Goal: Task Accomplishment & Management: Complete application form

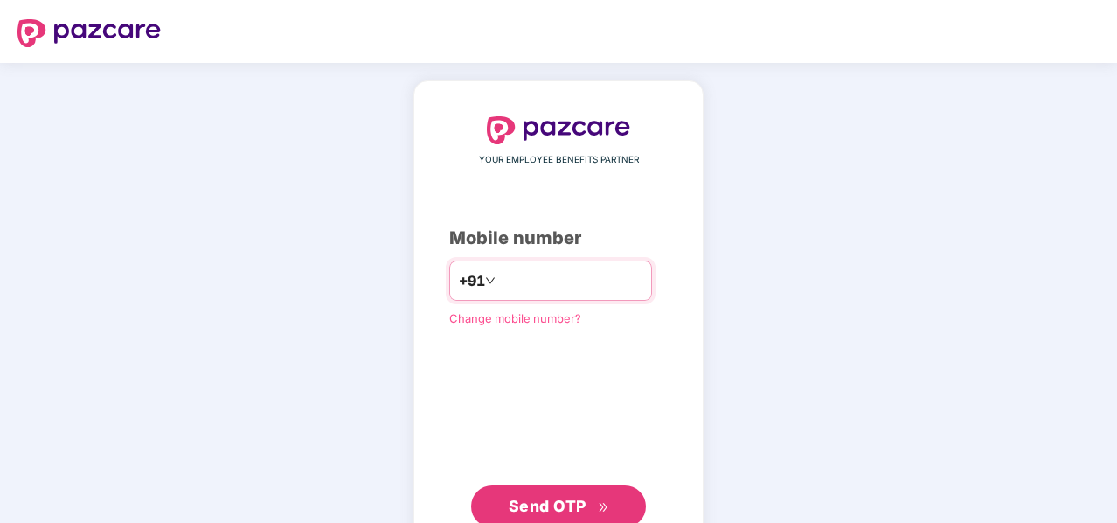
scroll to position [56, 0]
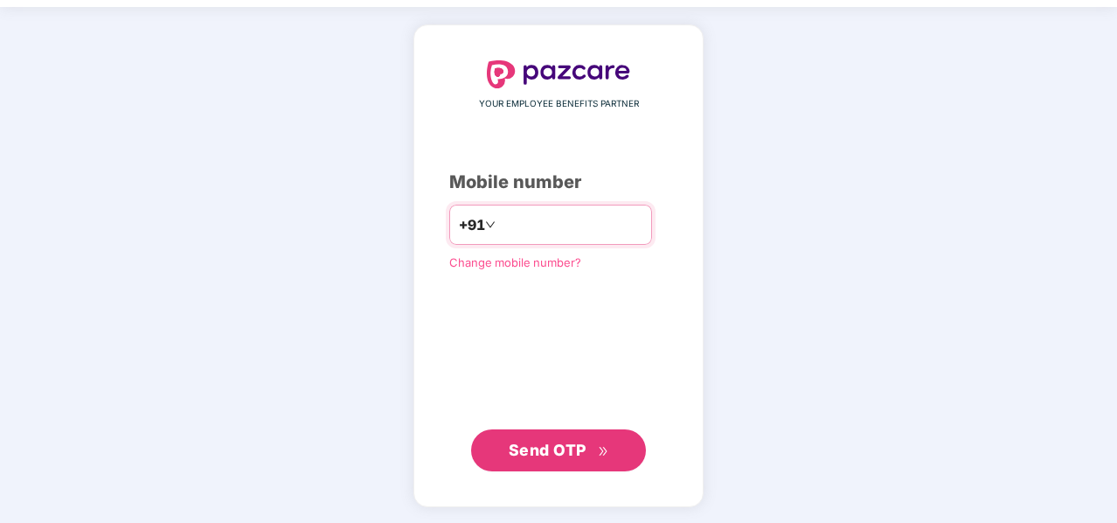
click at [504, 211] on input "number" at bounding box center [570, 225] width 143 height 28
type input "**********"
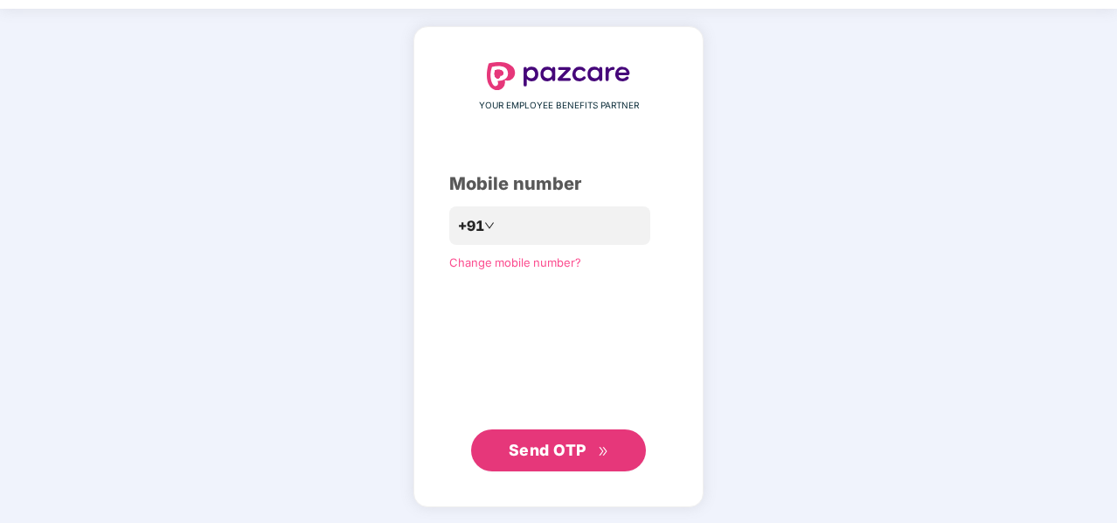
click at [584, 457] on span "Send OTP" at bounding box center [548, 450] width 78 height 18
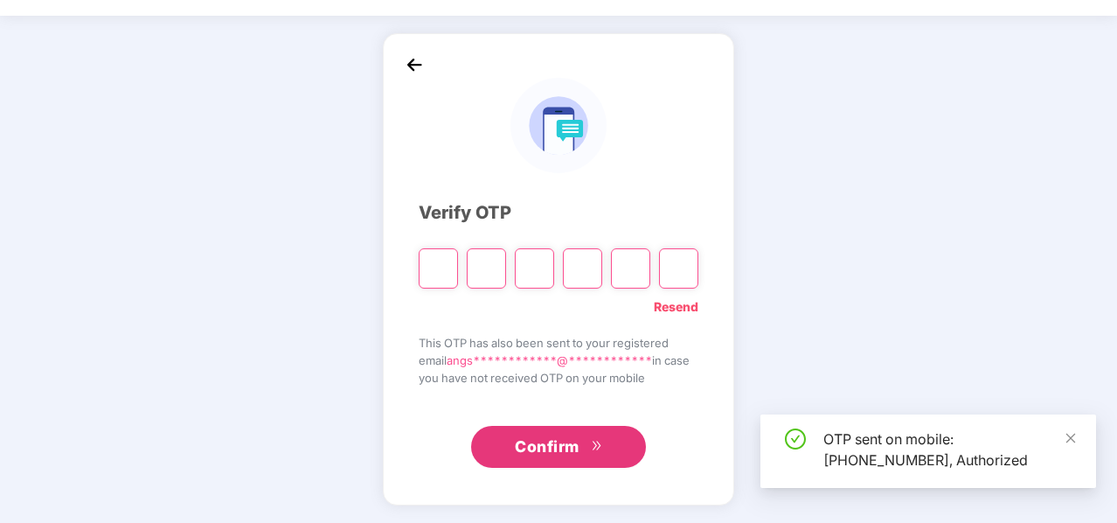
scroll to position [47, 0]
click at [428, 270] on input "Please enter verification code. Digit 1" at bounding box center [438, 268] width 39 height 40
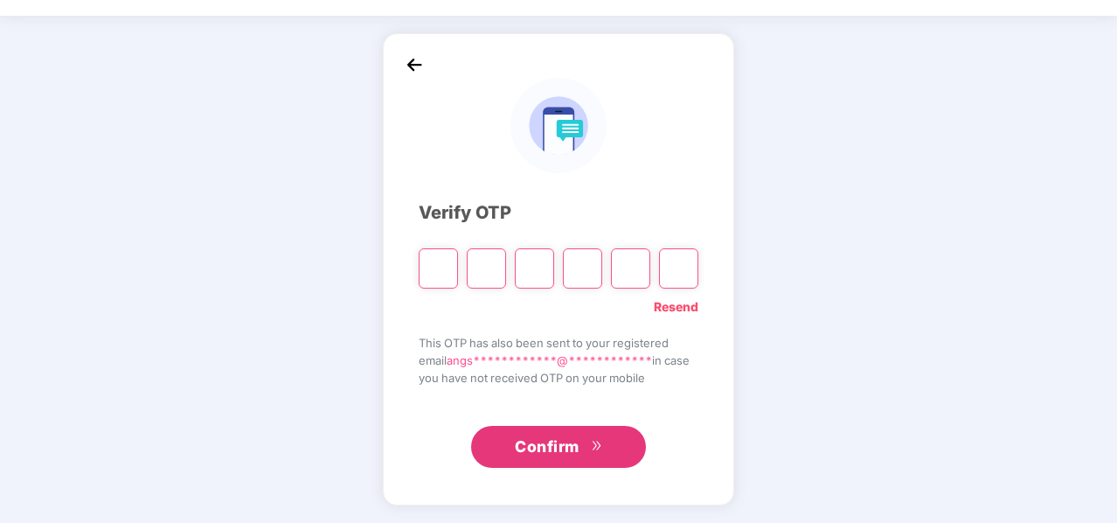
type input "*"
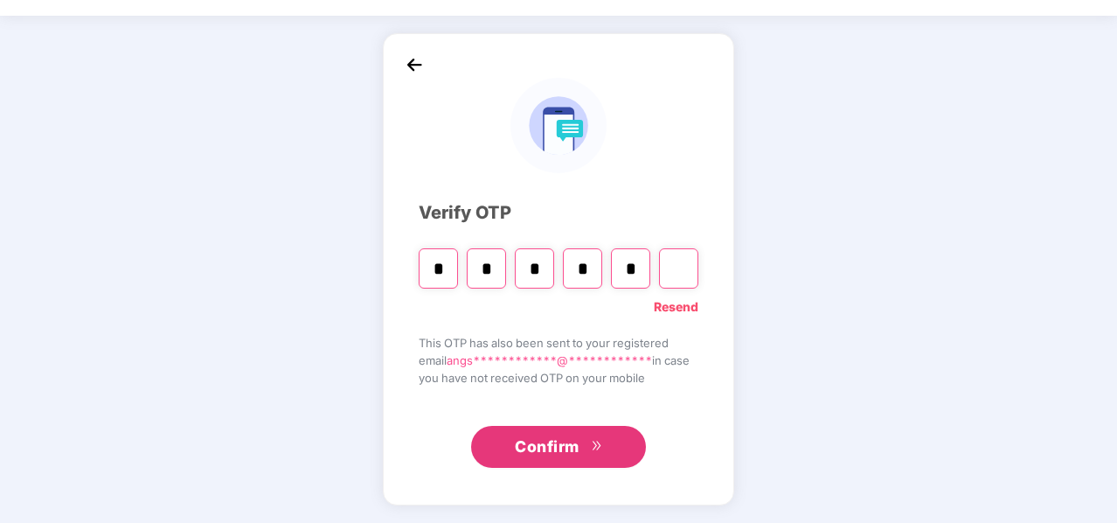
type input "*"
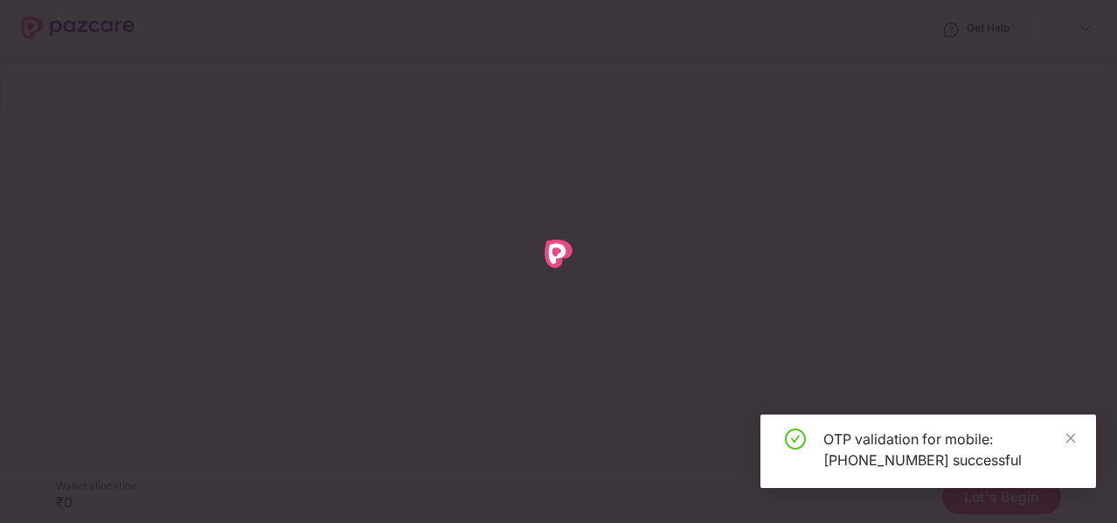
scroll to position [0, 0]
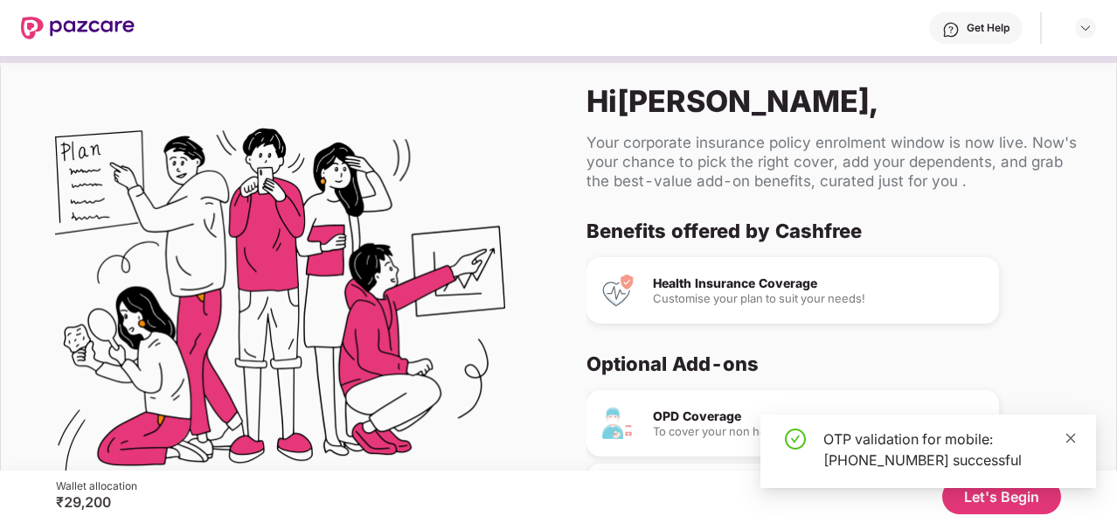
click at [1073, 432] on icon "close" at bounding box center [1071, 438] width 12 height 12
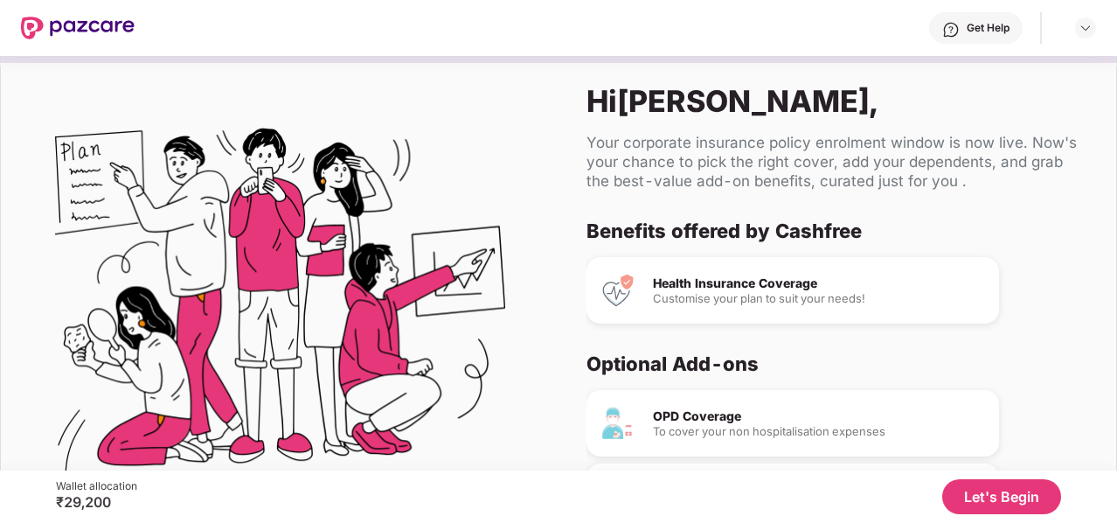
scroll to position [91, 0]
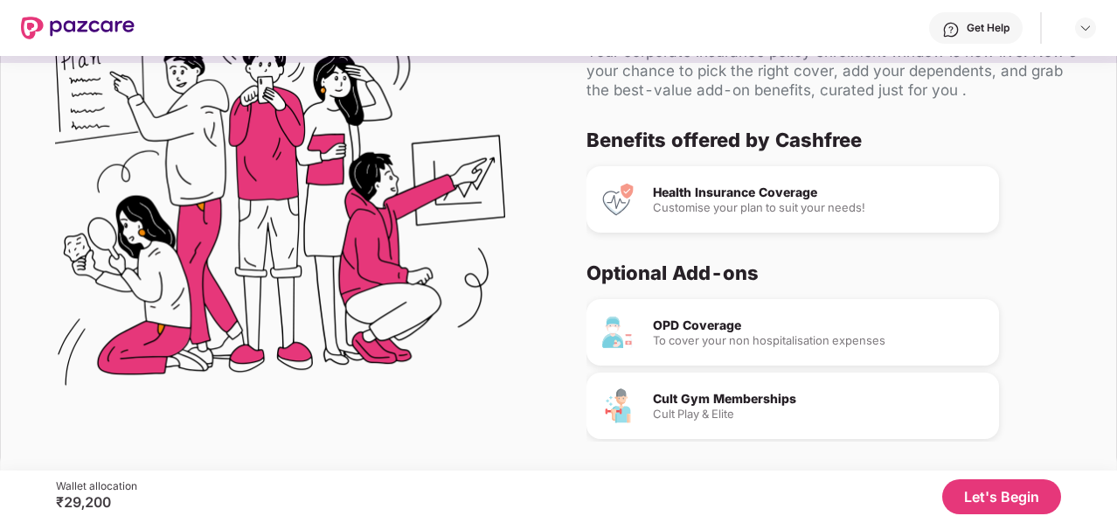
click at [1013, 492] on button "Let's Begin" at bounding box center [1001, 496] width 119 height 35
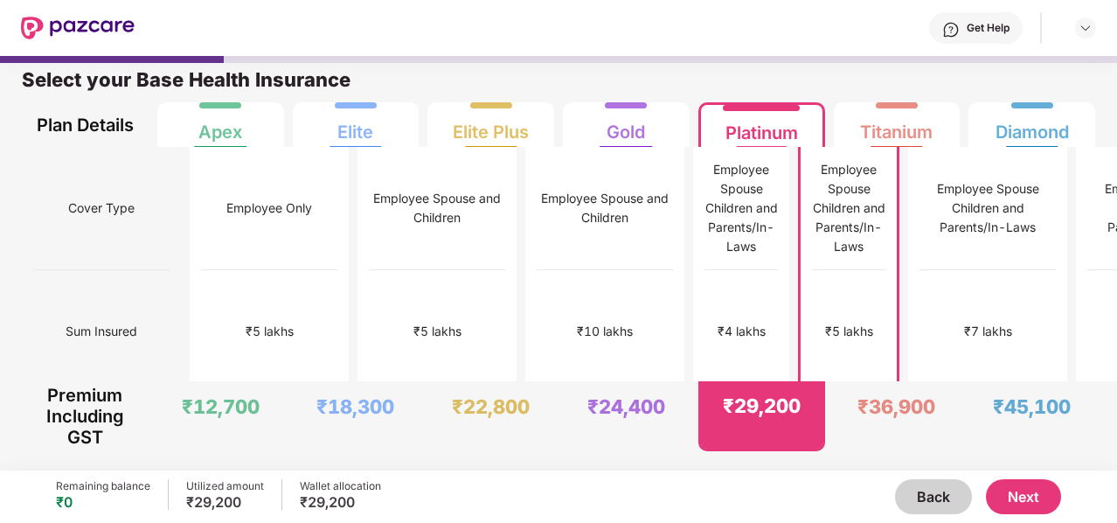
scroll to position [9, 0]
click at [370, 239] on div "Employee Spouse and Children" at bounding box center [438, 208] width 136 height 123
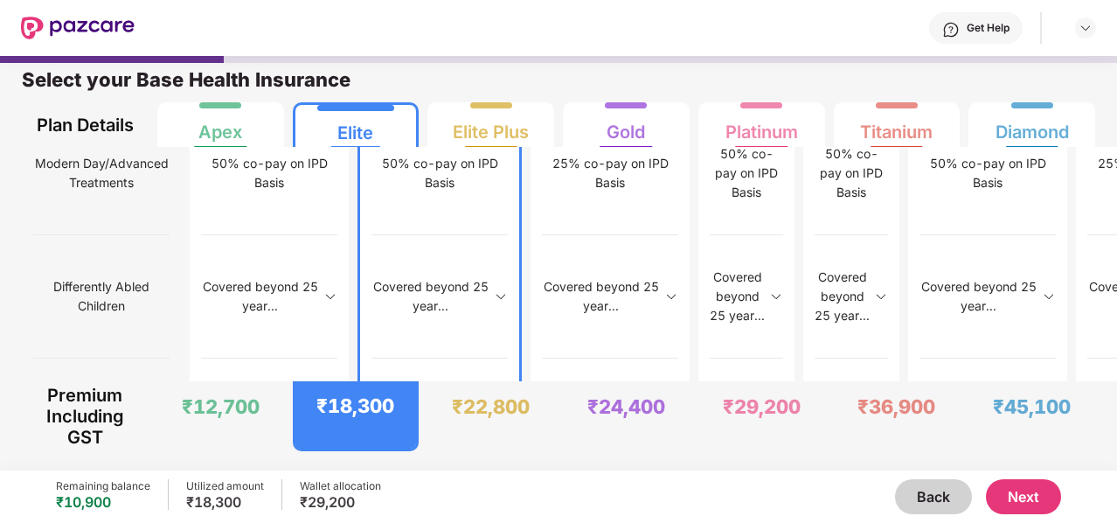
scroll to position [2358, 0]
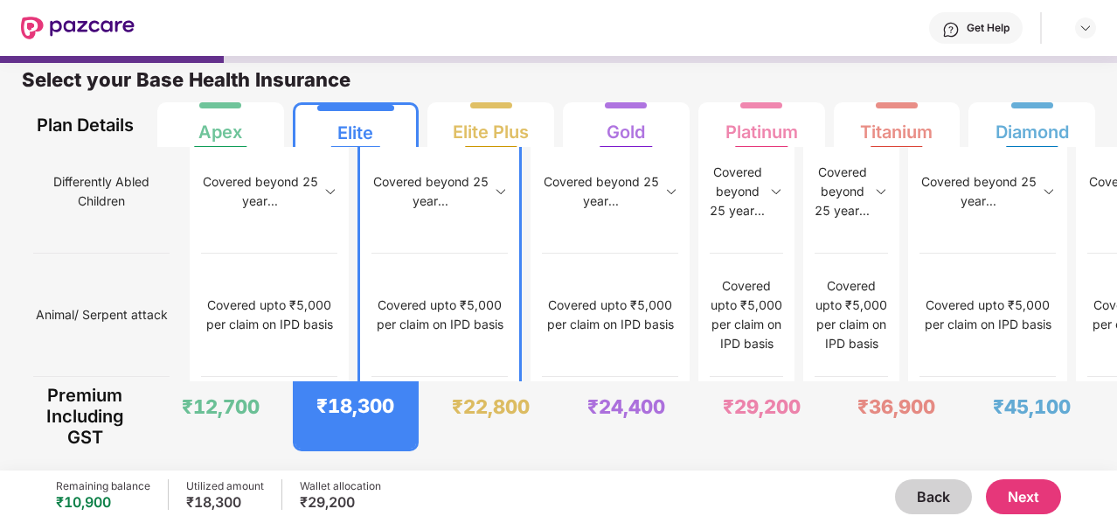
click at [1042, 496] on button "Next" at bounding box center [1023, 496] width 75 height 35
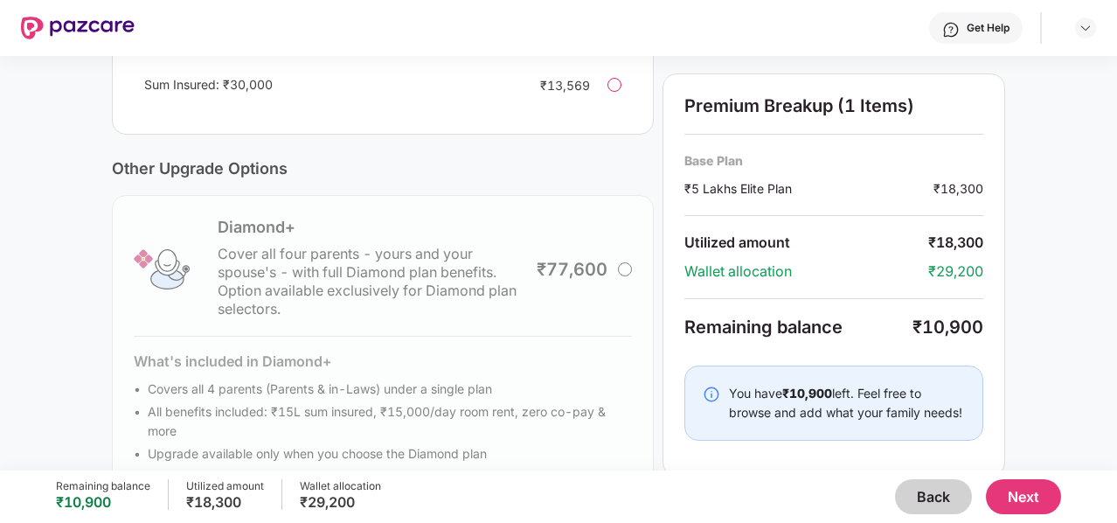
scroll to position [622, 0]
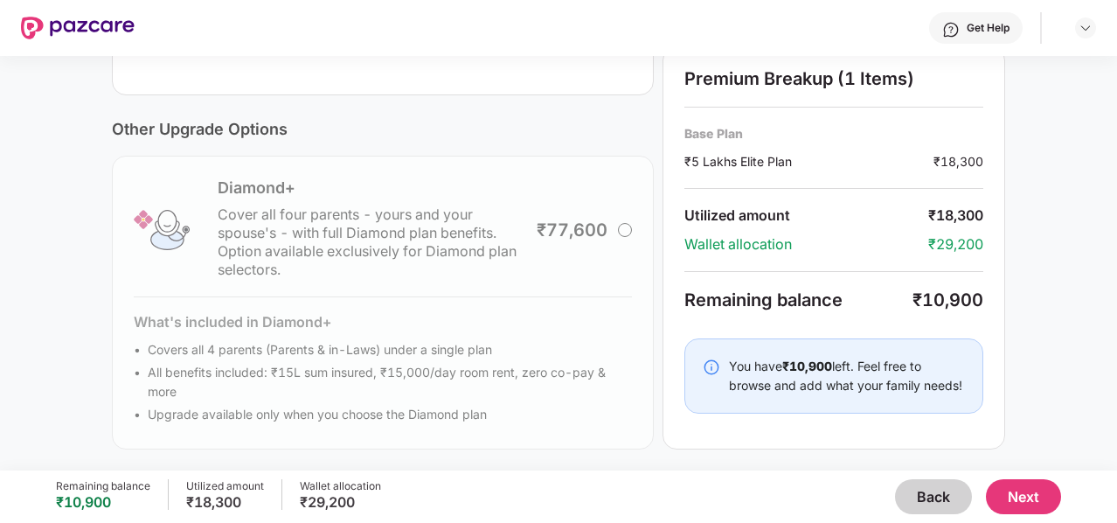
click at [1023, 486] on button "Next" at bounding box center [1023, 496] width 75 height 35
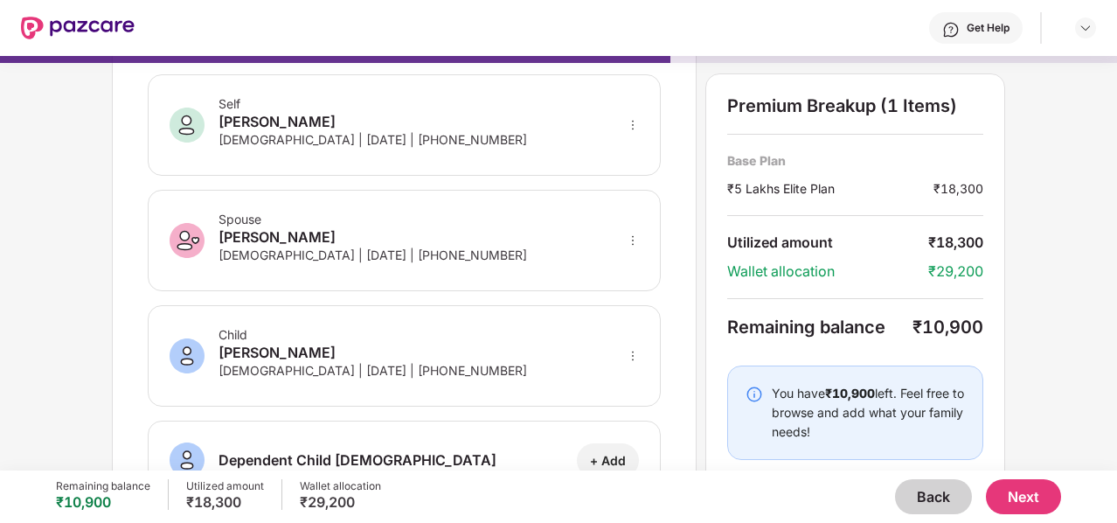
scroll to position [0, 0]
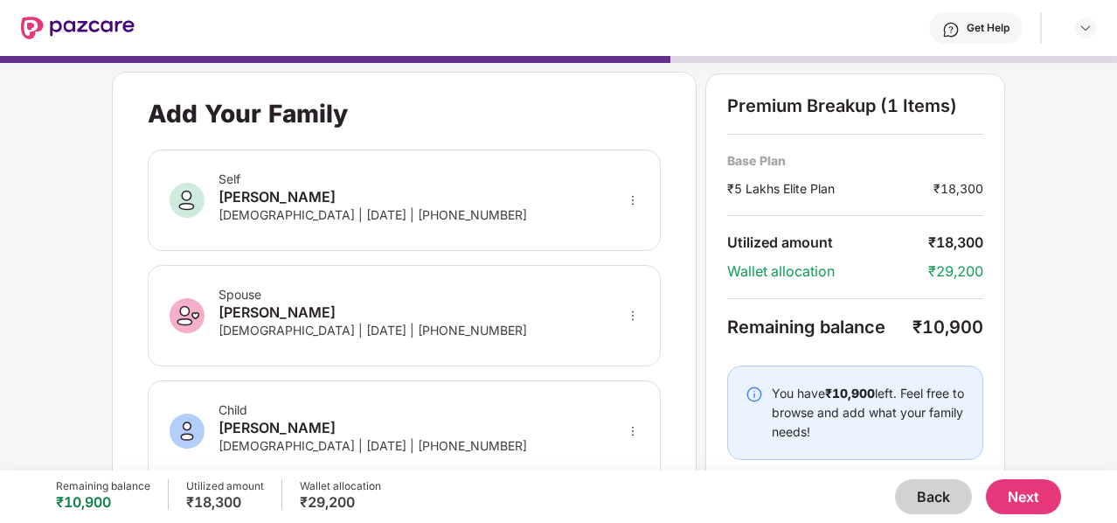
click at [942, 506] on button "Back" at bounding box center [933, 496] width 77 height 35
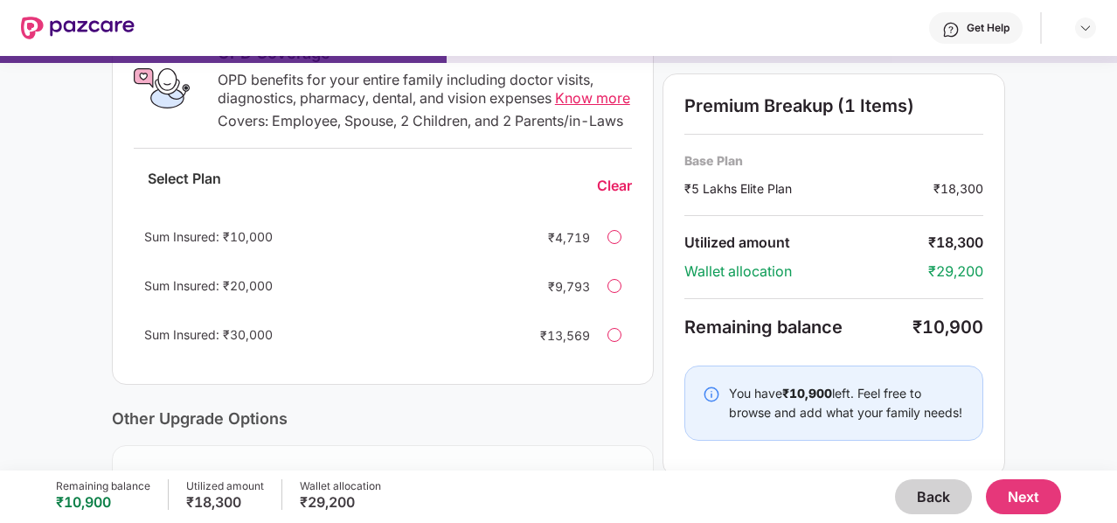
scroll to position [318, 0]
click at [607, 354] on div "Sum Insured: ₹30,000 ₹13,569" at bounding box center [383, 333] width 498 height 42
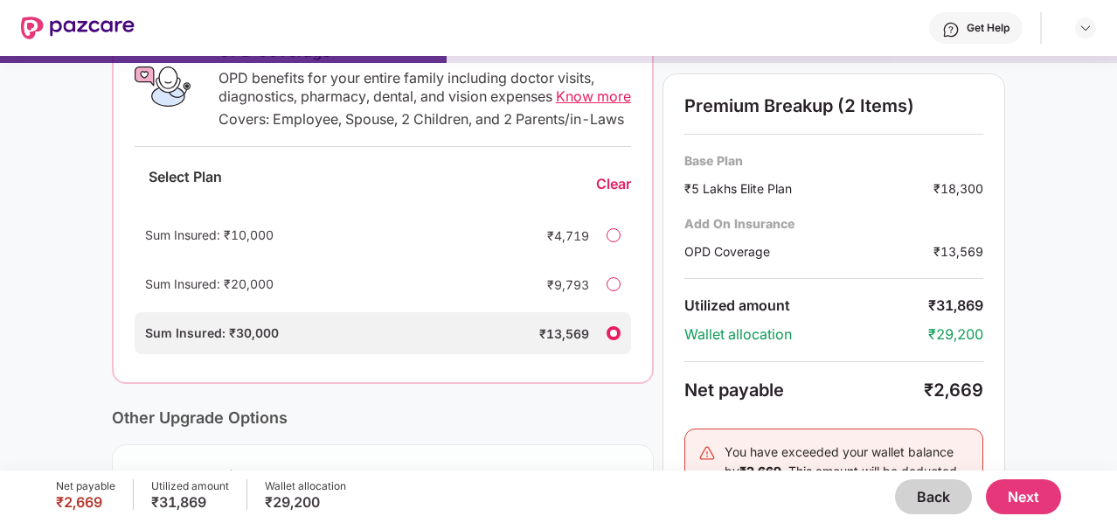
click at [615, 291] on div at bounding box center [614, 284] width 14 height 14
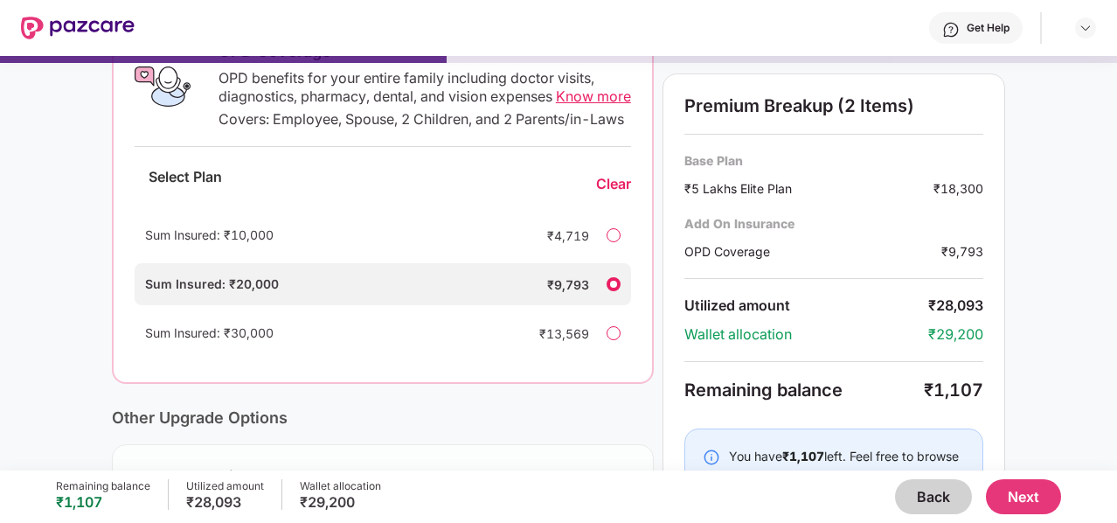
scroll to position [383, 0]
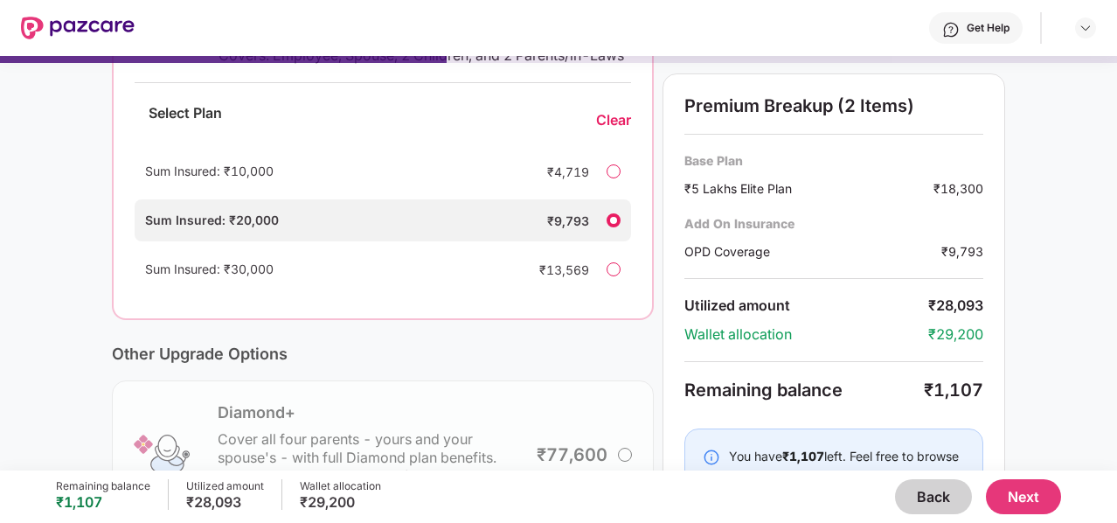
click at [624, 237] on div "Sum Insured: ₹20,000 ₹9,793" at bounding box center [383, 220] width 497 height 42
click at [611, 129] on div "Clear" at bounding box center [613, 120] width 35 height 18
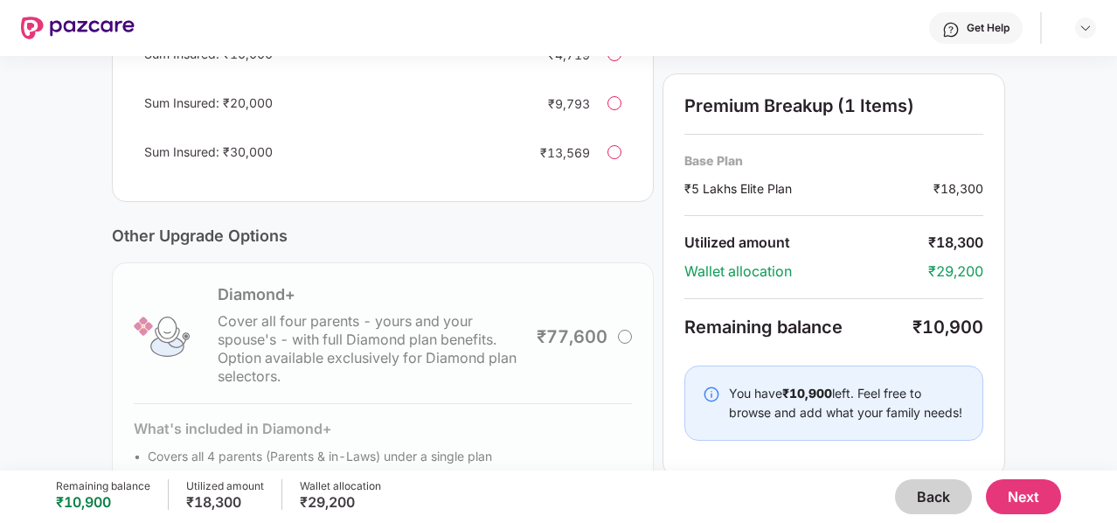
scroll to position [429, 0]
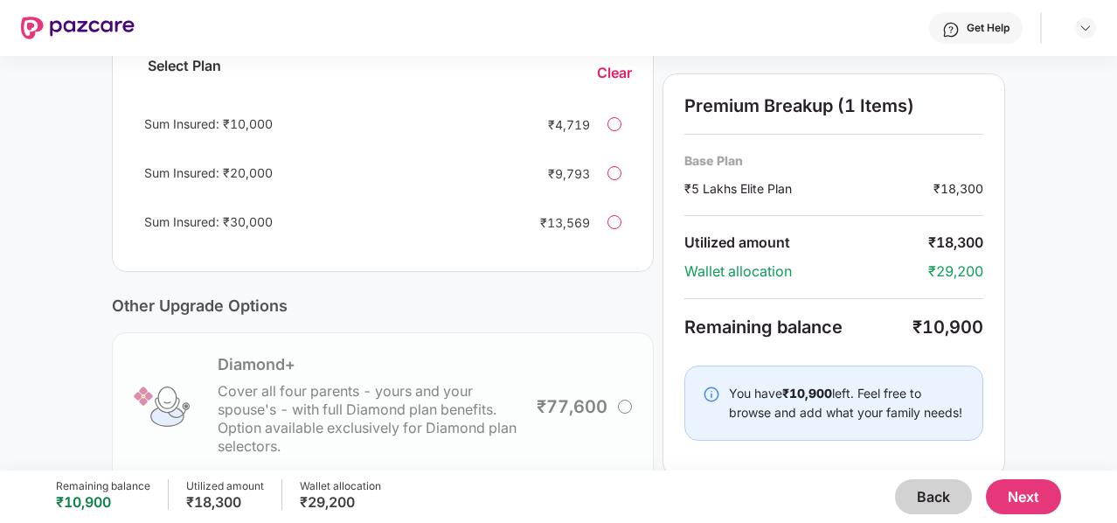
click at [614, 131] on div at bounding box center [615, 124] width 14 height 14
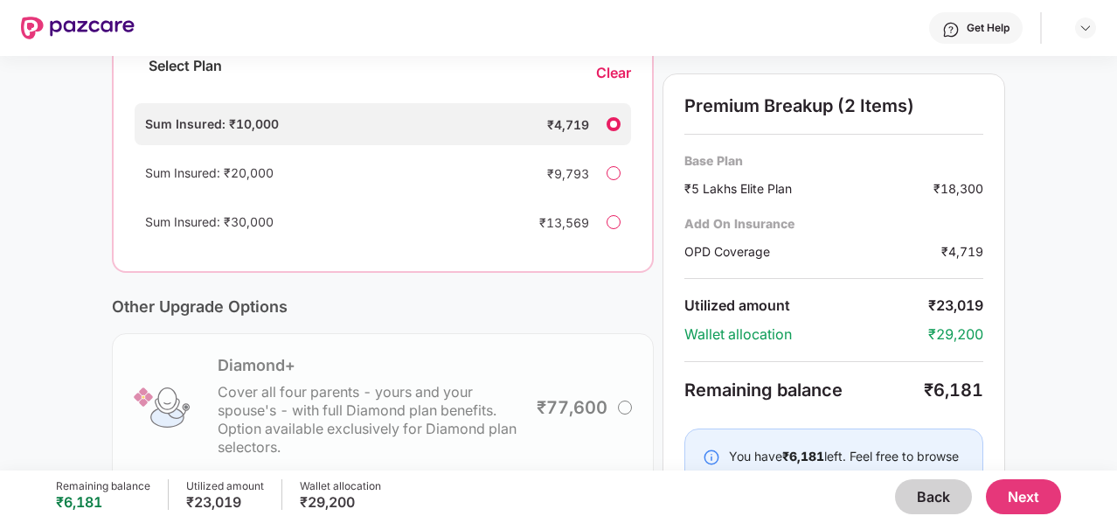
scroll to position [624, 0]
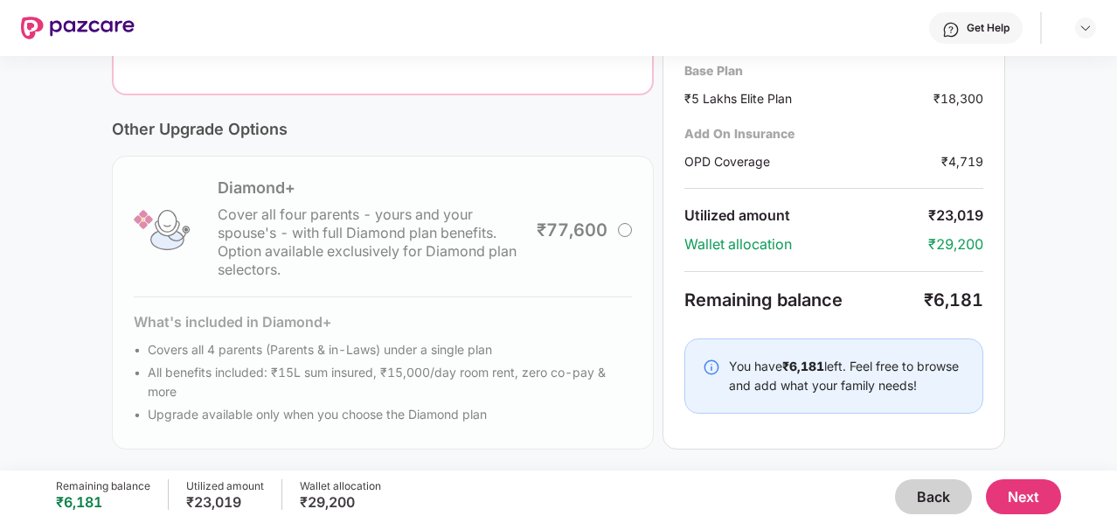
click at [1038, 511] on button "Next" at bounding box center [1023, 496] width 75 height 35
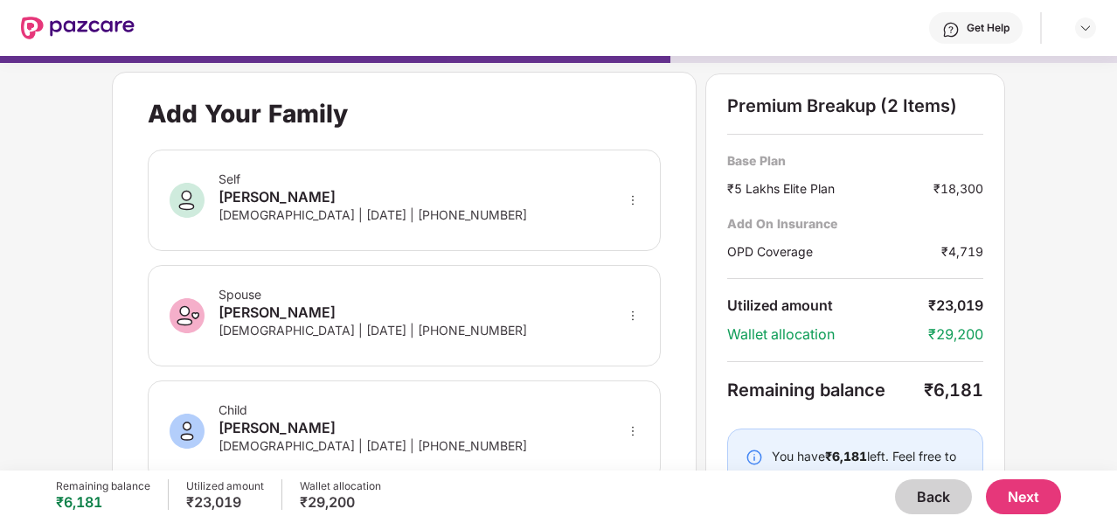
click at [629, 198] on icon "more" at bounding box center [633, 200] width 12 height 12
click at [638, 156] on div "Self [PERSON_NAME] [DEMOGRAPHIC_DATA] | [DATE] | [PHONE_NUMBER]" at bounding box center [404, 199] width 513 height 101
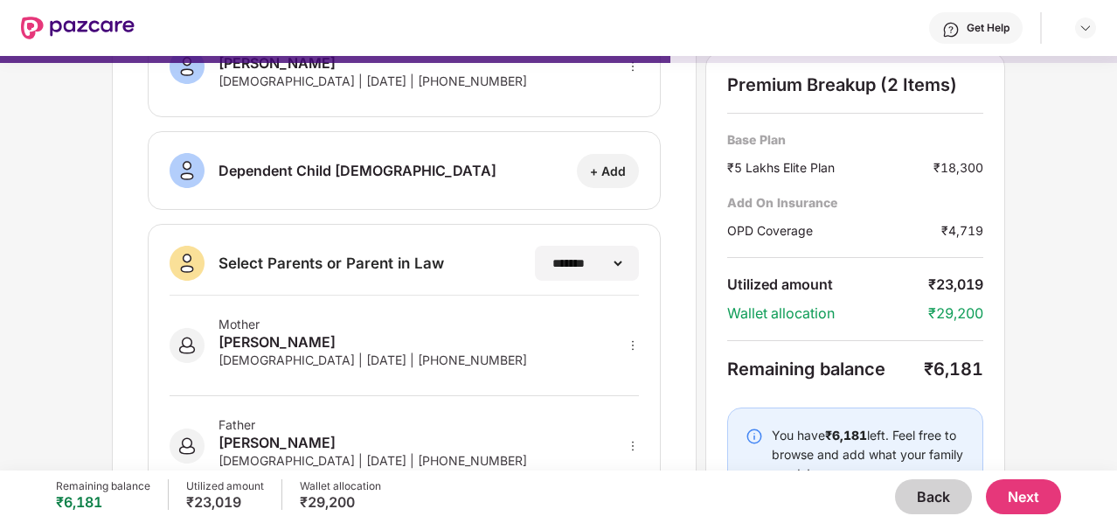
scroll to position [425, 0]
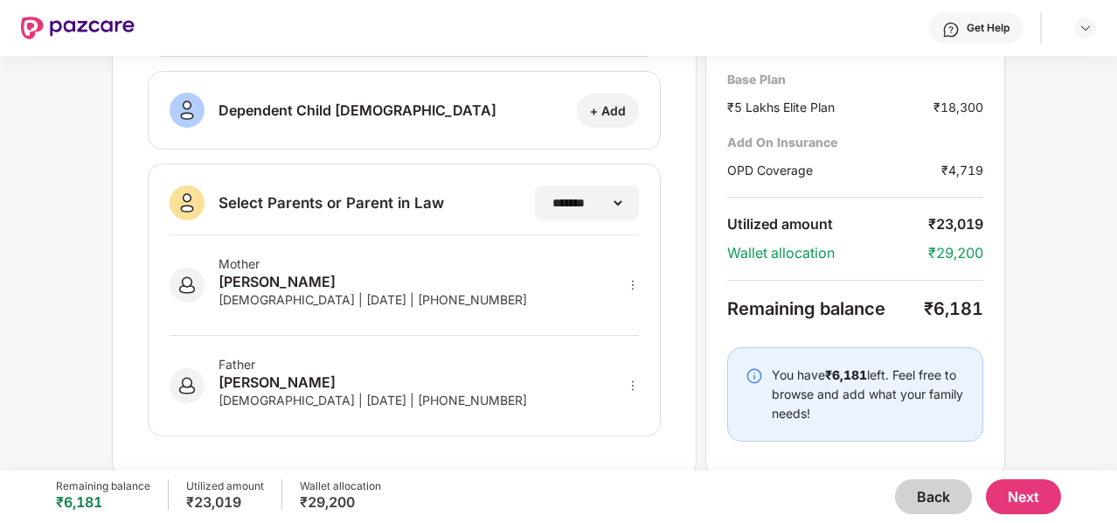
click at [1031, 485] on button "Next" at bounding box center [1023, 496] width 75 height 35
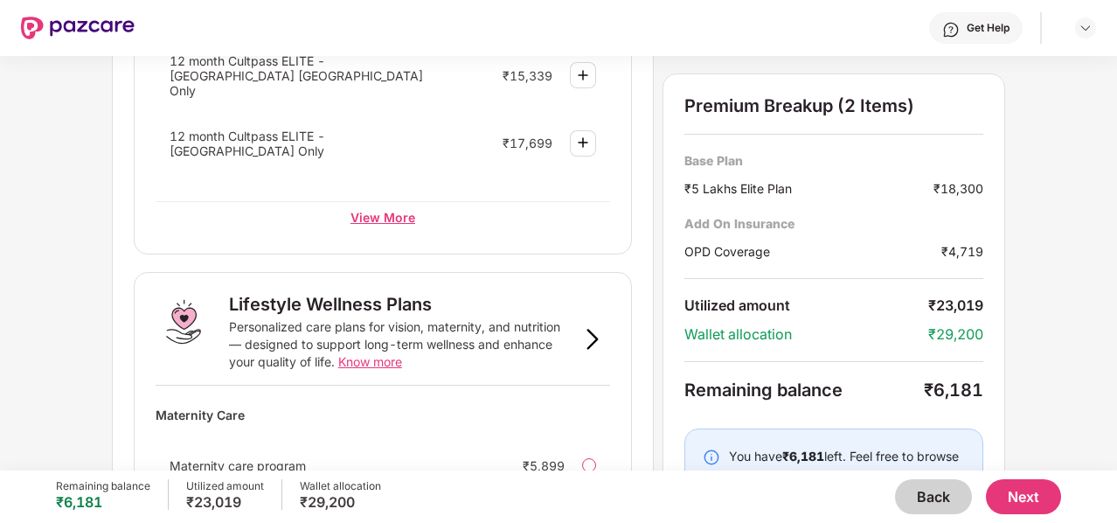
scroll to position [941, 0]
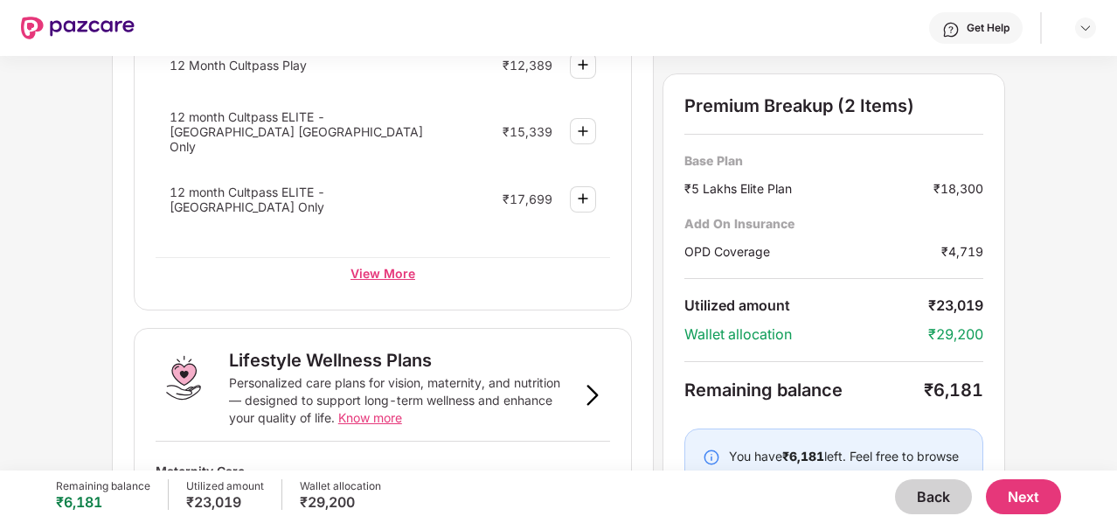
click at [378, 257] on div "View More" at bounding box center [383, 272] width 455 height 31
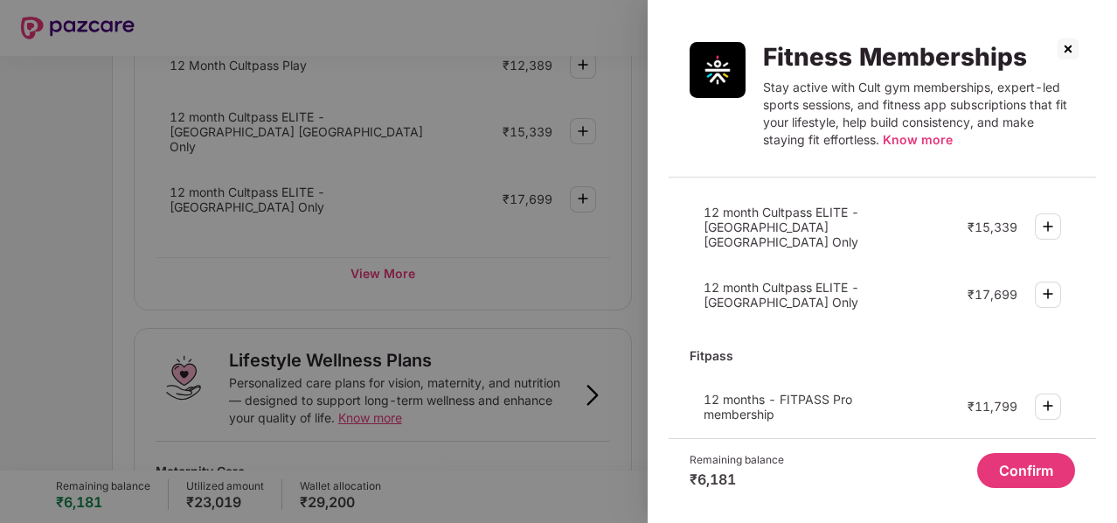
scroll to position [47, 0]
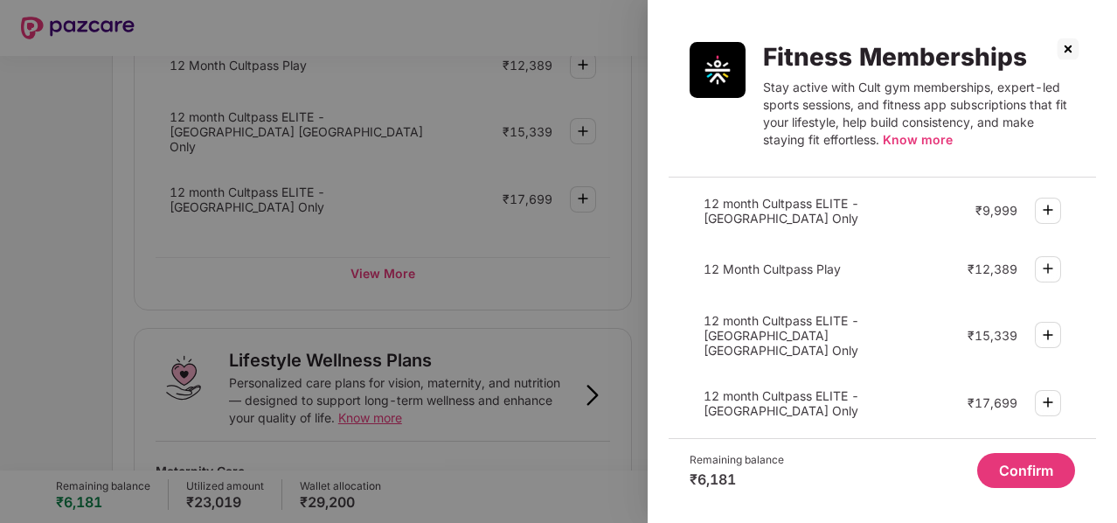
click at [1071, 43] on img at bounding box center [1068, 49] width 28 height 28
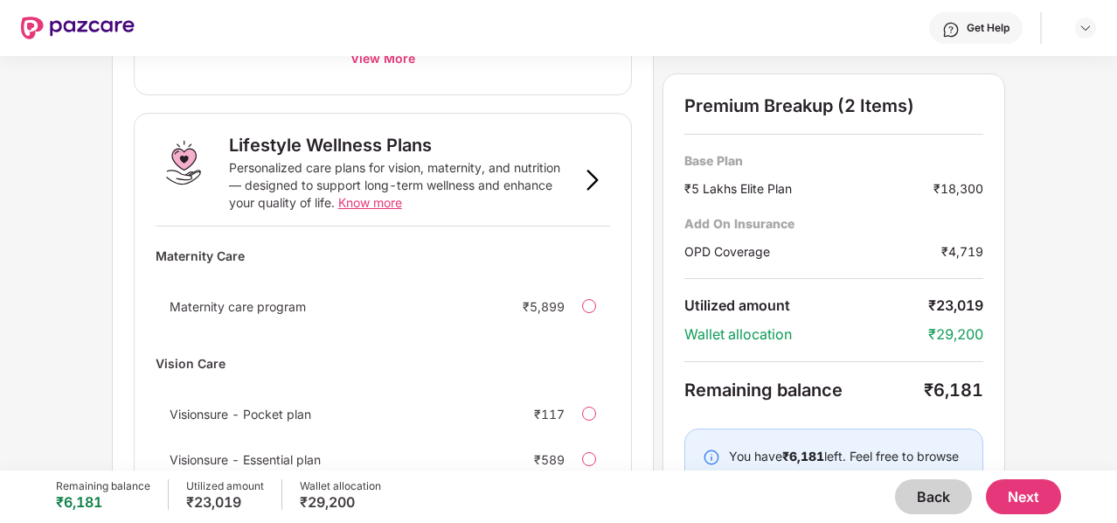
scroll to position [1229, 0]
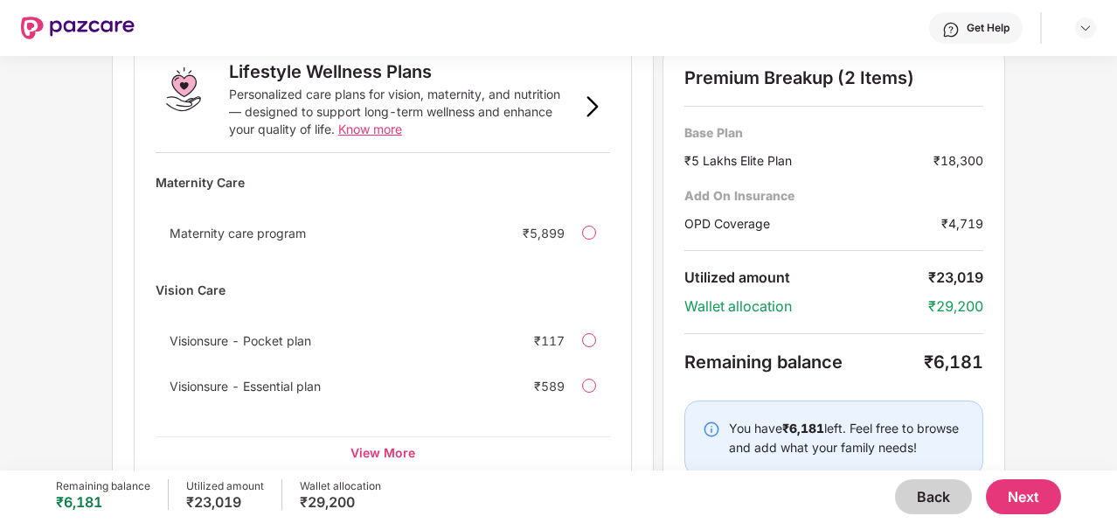
click at [928, 496] on button "Back" at bounding box center [933, 496] width 77 height 35
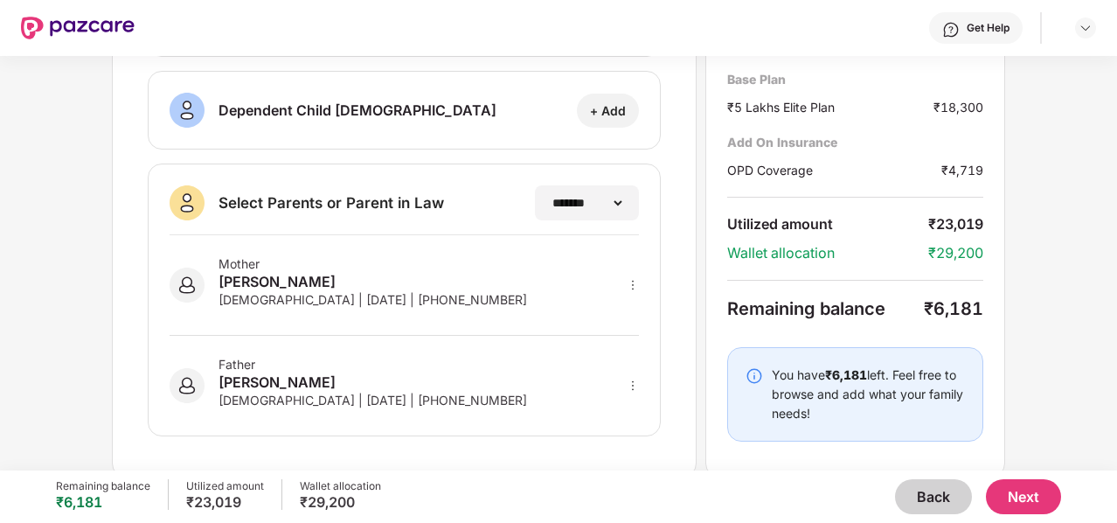
click at [920, 492] on button "Back" at bounding box center [933, 496] width 77 height 35
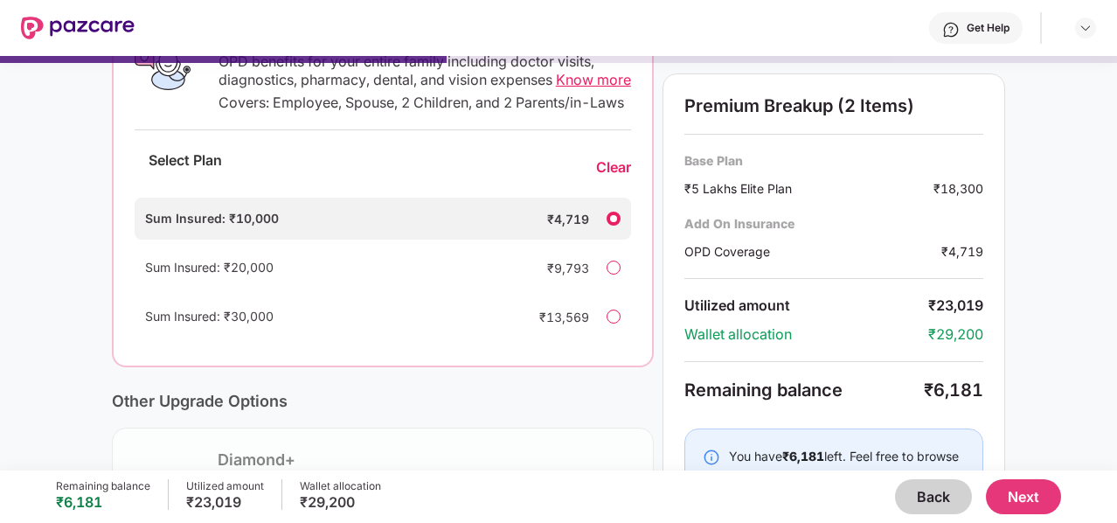
scroll to position [320, 0]
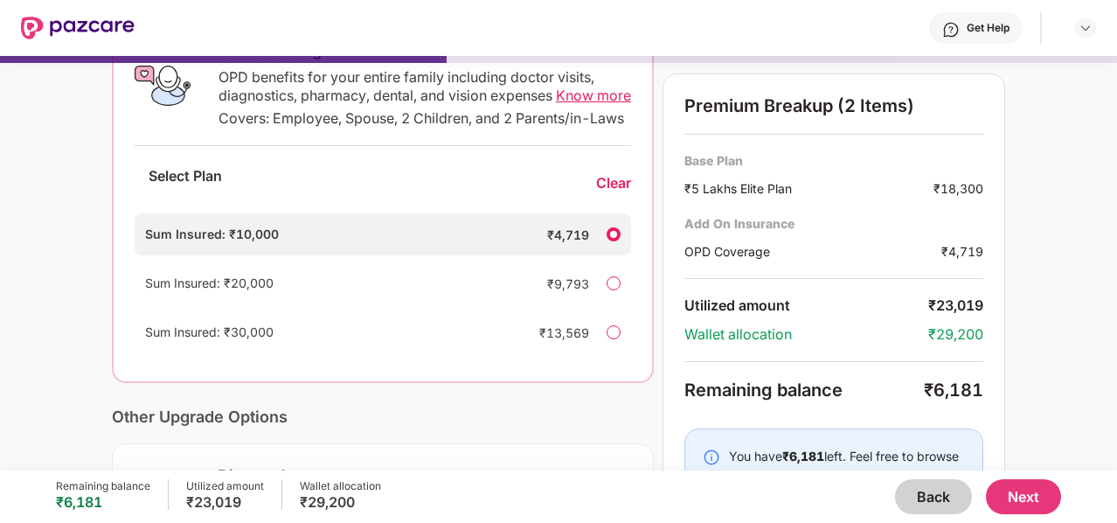
click at [602, 298] on div "Sum Insured: ₹20,000 ₹9,793" at bounding box center [383, 283] width 497 height 42
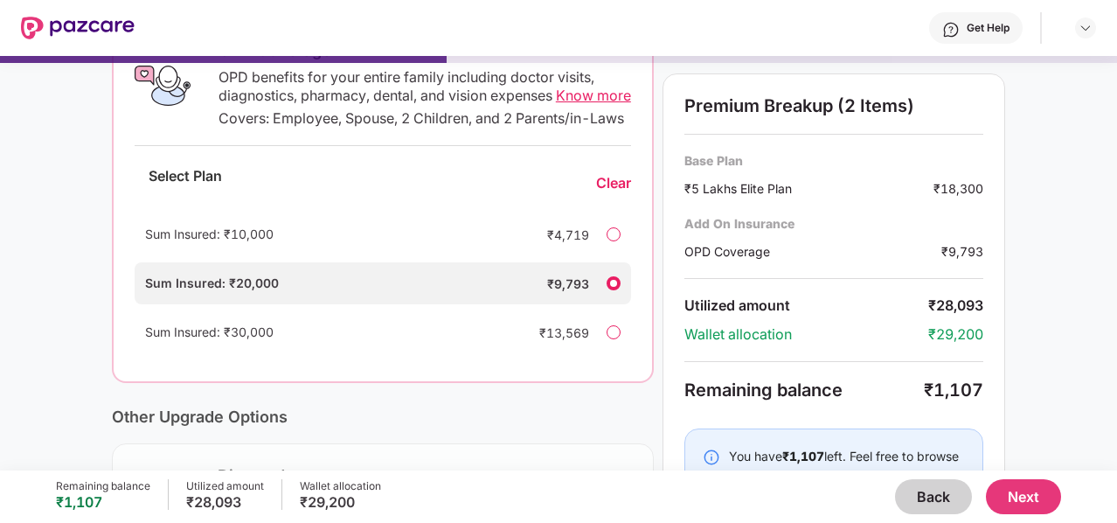
click at [1017, 486] on button "Next" at bounding box center [1023, 496] width 75 height 35
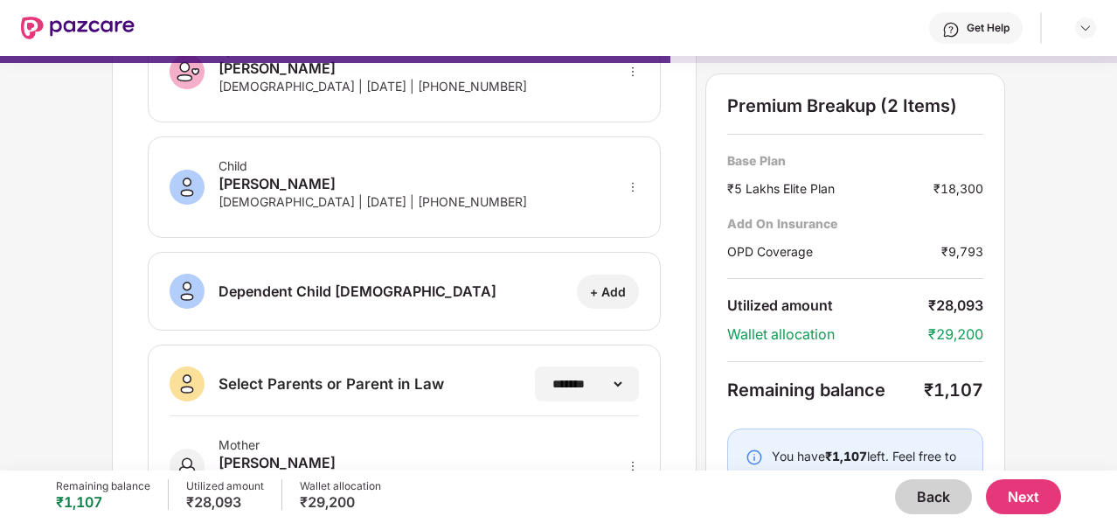
scroll to position [425, 0]
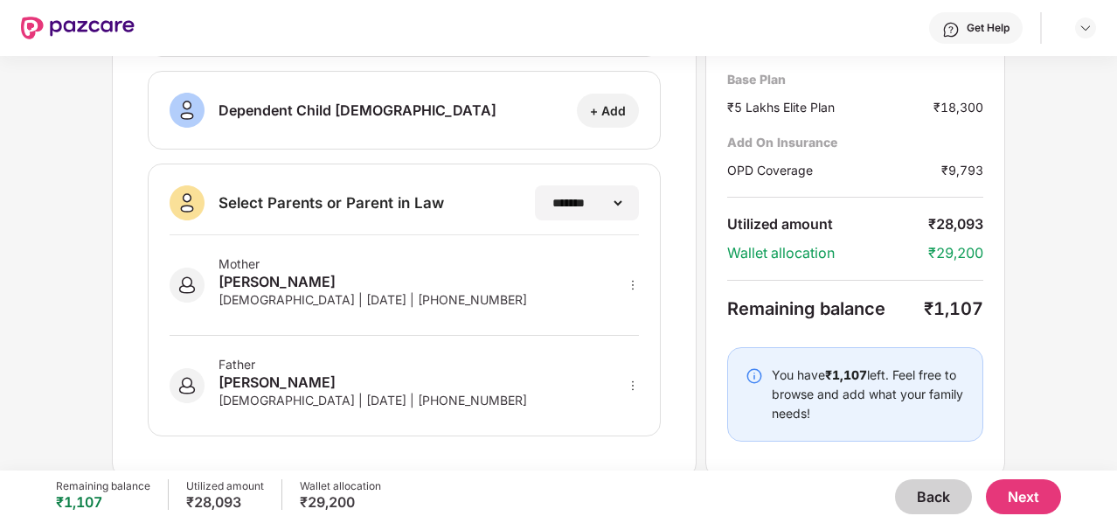
click at [1032, 483] on button "Next" at bounding box center [1023, 496] width 75 height 35
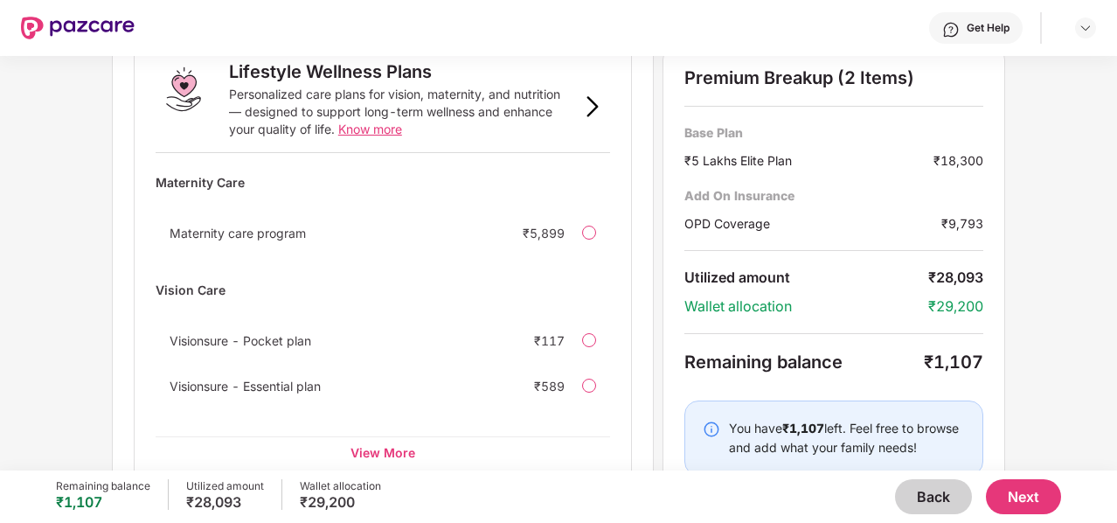
scroll to position [1229, 0]
click at [397, 436] on div "View More" at bounding box center [383, 451] width 455 height 31
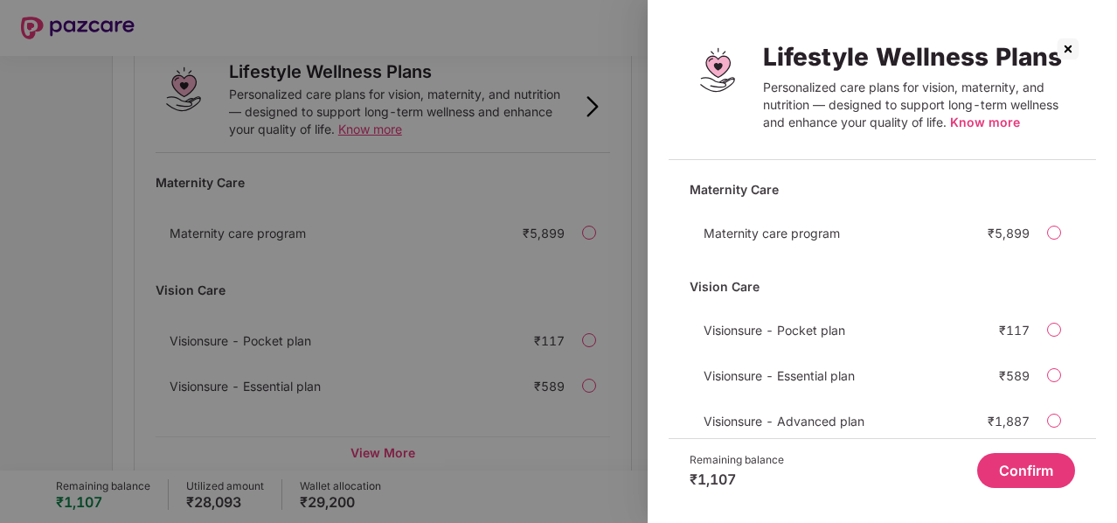
click at [1072, 41] on img at bounding box center [1068, 49] width 28 height 28
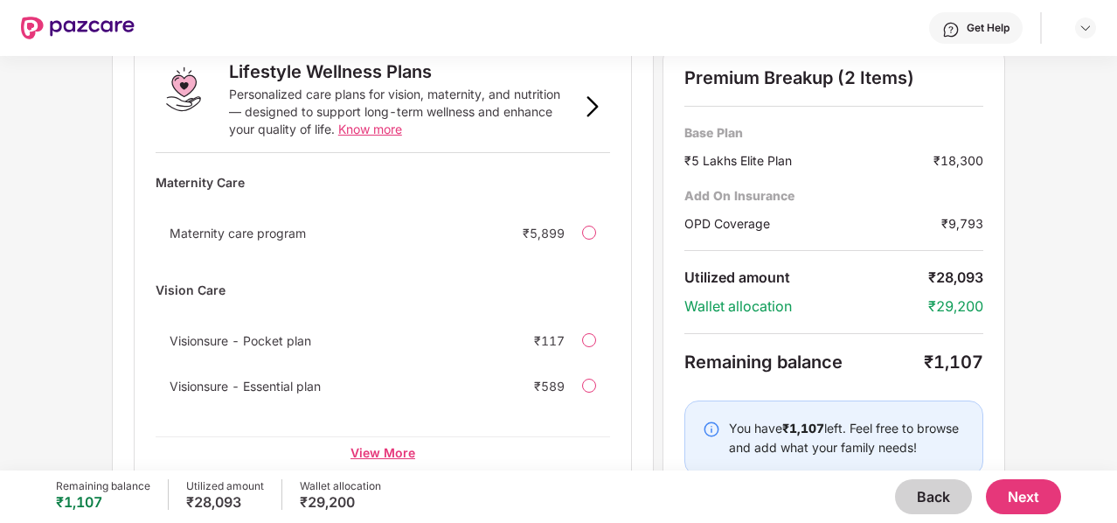
click at [388, 436] on div "View More" at bounding box center [383, 451] width 455 height 31
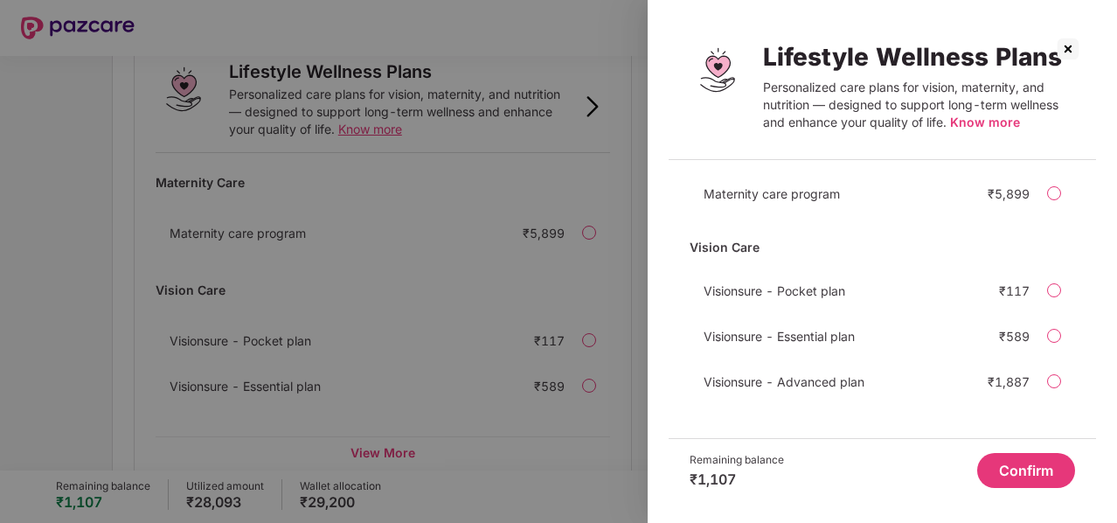
scroll to position [38, 0]
click at [1054, 335] on div at bounding box center [1054, 337] width 14 height 14
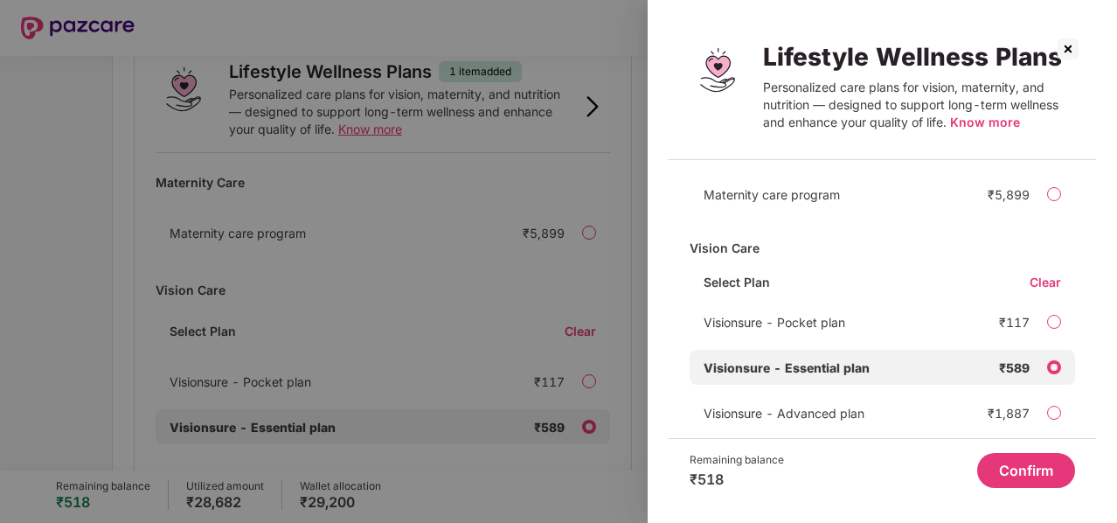
click at [1025, 455] on button "Confirm" at bounding box center [1026, 470] width 98 height 35
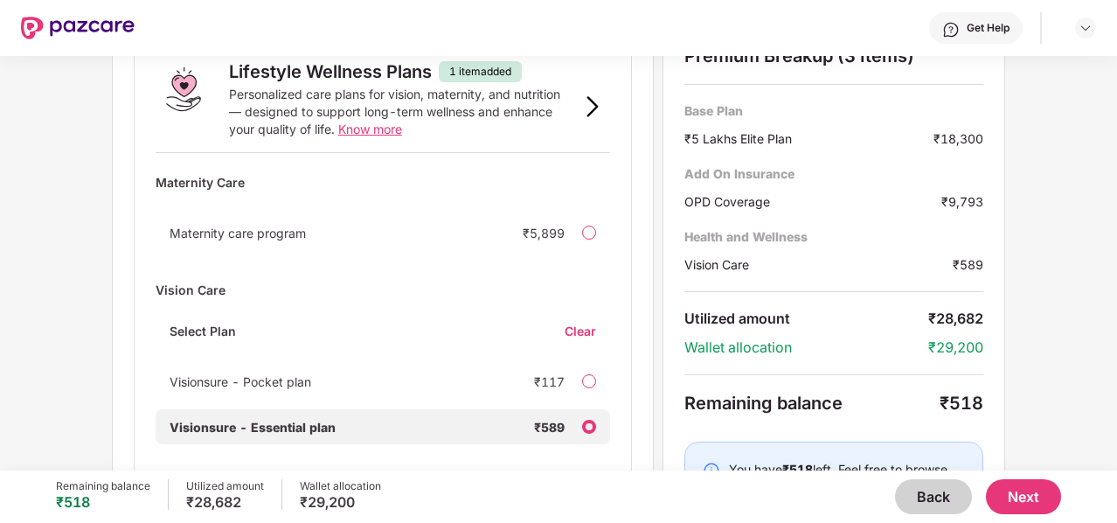
scroll to position [1270, 0]
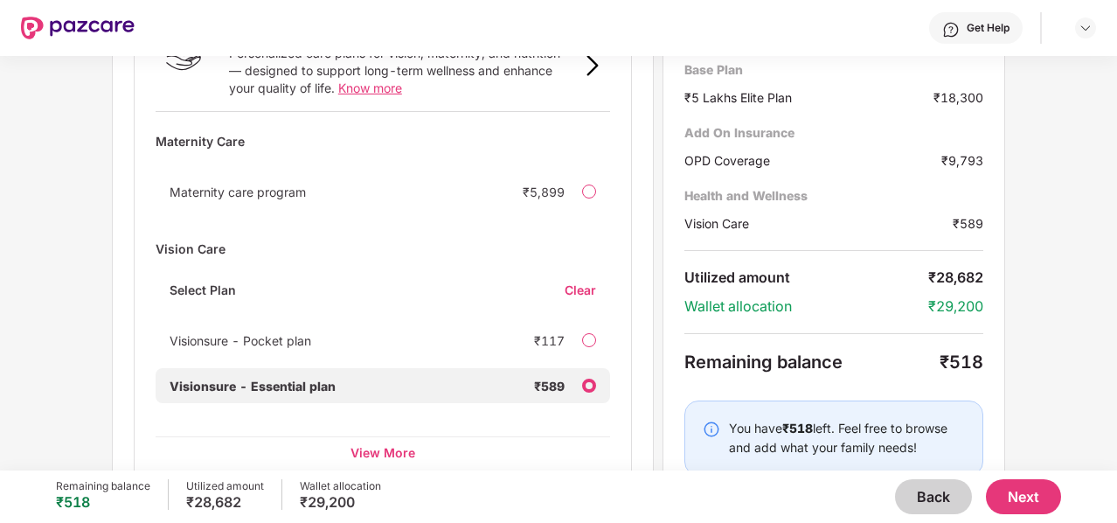
click at [1041, 494] on button "Next" at bounding box center [1023, 496] width 75 height 35
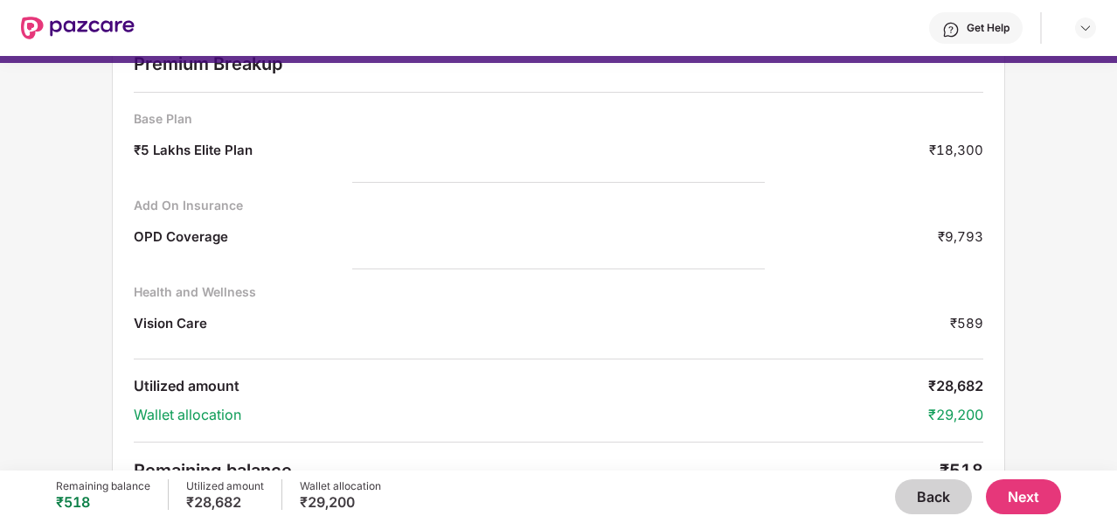
scroll to position [110, 0]
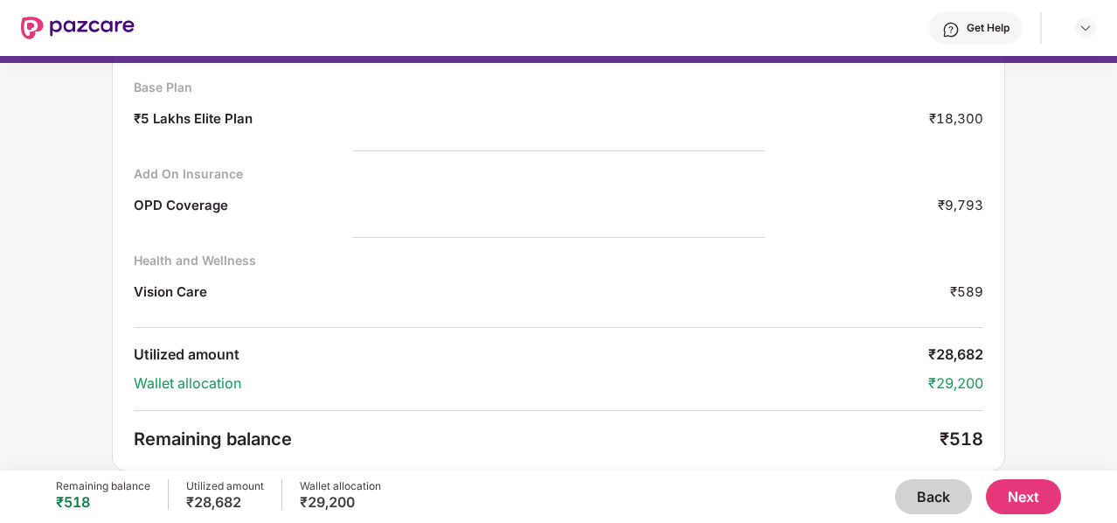
click at [1021, 483] on button "Next" at bounding box center [1023, 496] width 75 height 35
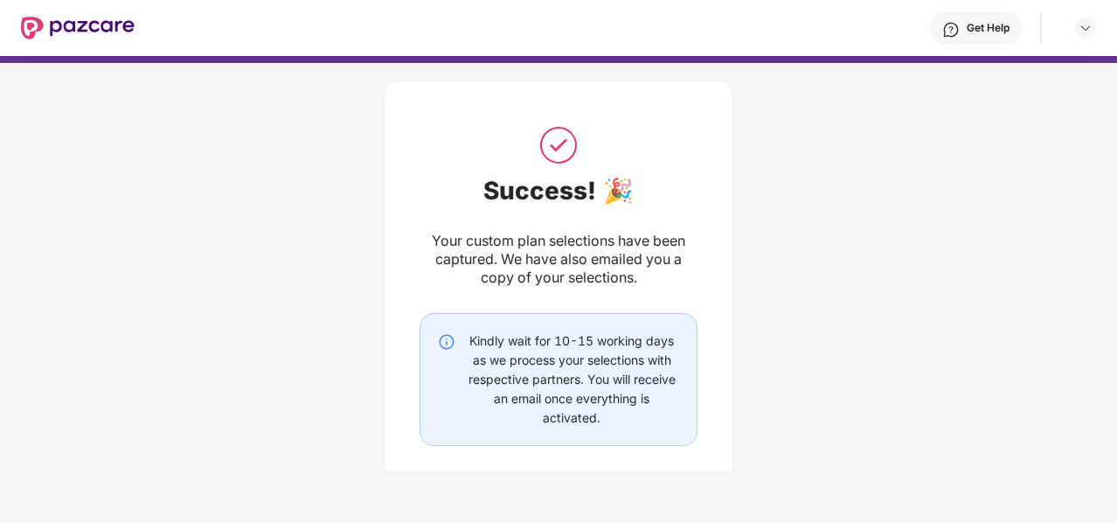
scroll to position [107, 0]
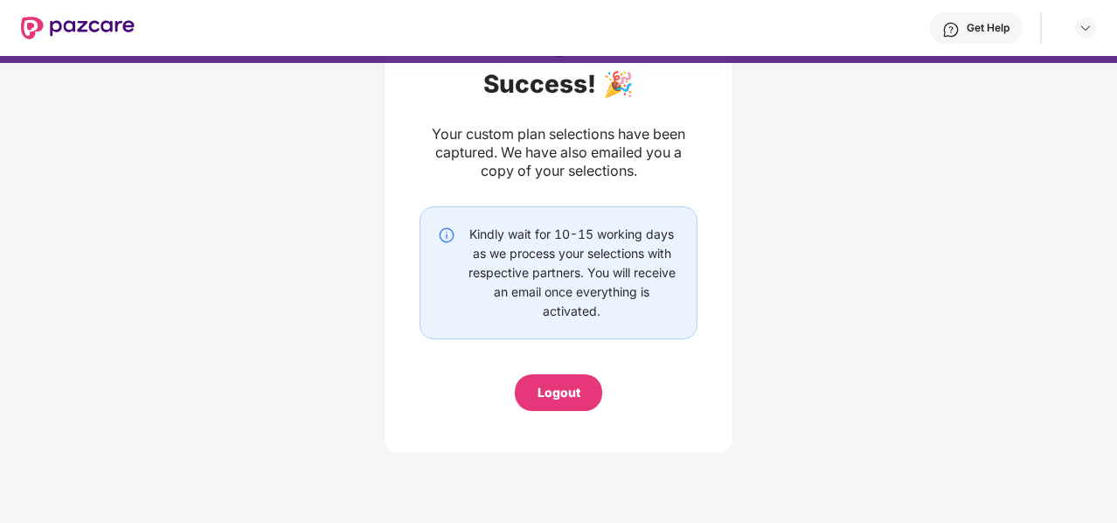
click at [573, 384] on div "Logout" at bounding box center [559, 392] width 43 height 19
